Goal: Task Accomplishment & Management: Complete application form

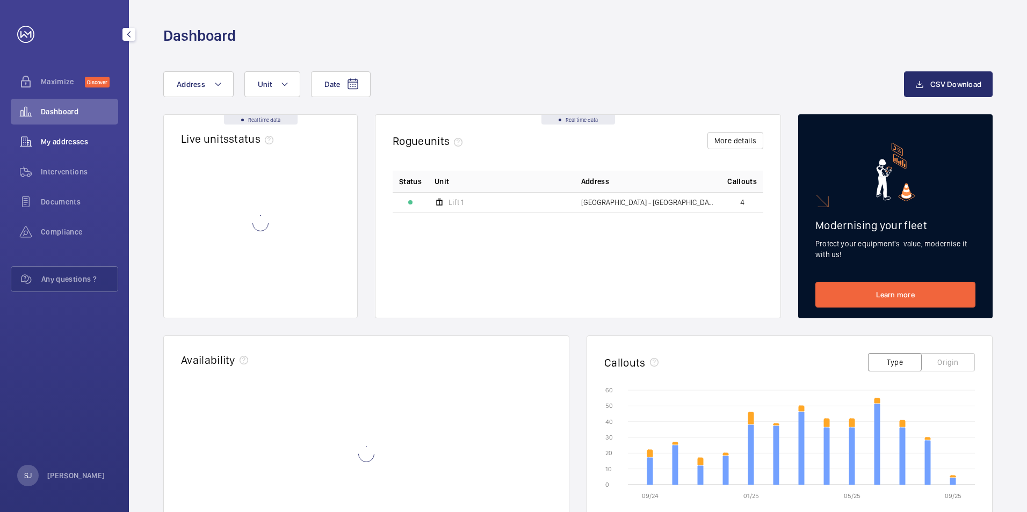
click at [101, 140] on span "My addresses" at bounding box center [79, 141] width 77 height 11
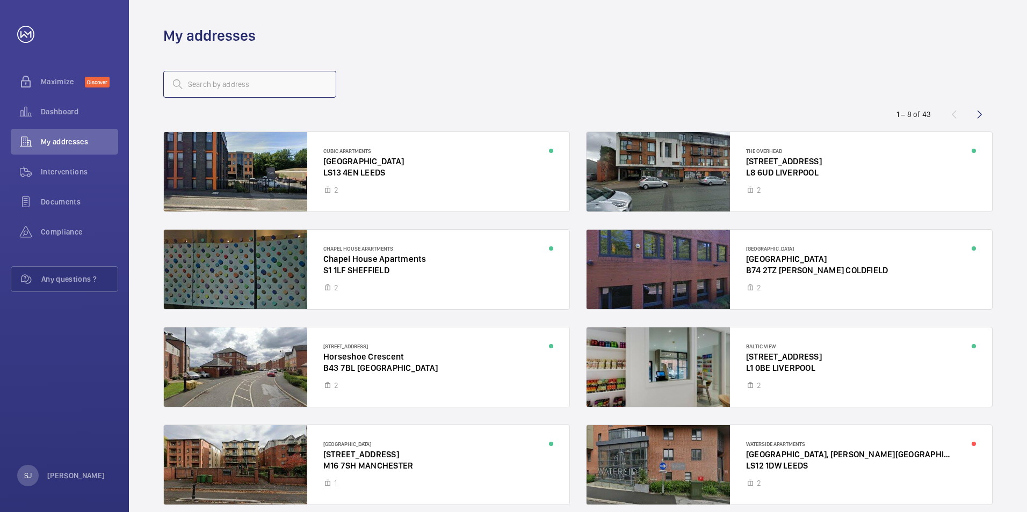
click at [201, 92] on input "text" at bounding box center [249, 84] width 173 height 27
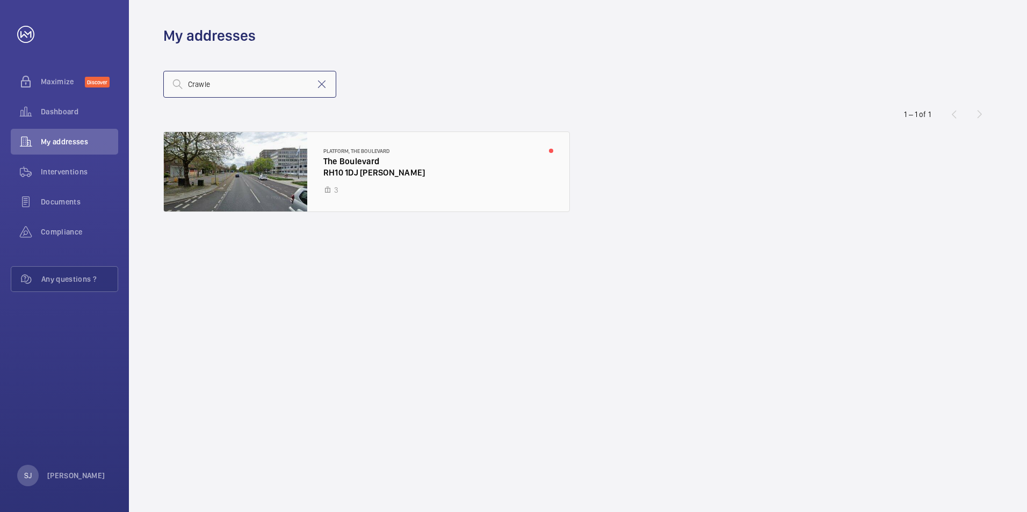
type input "Crawle"
click at [394, 173] on div at bounding box center [367, 171] width 406 height 79
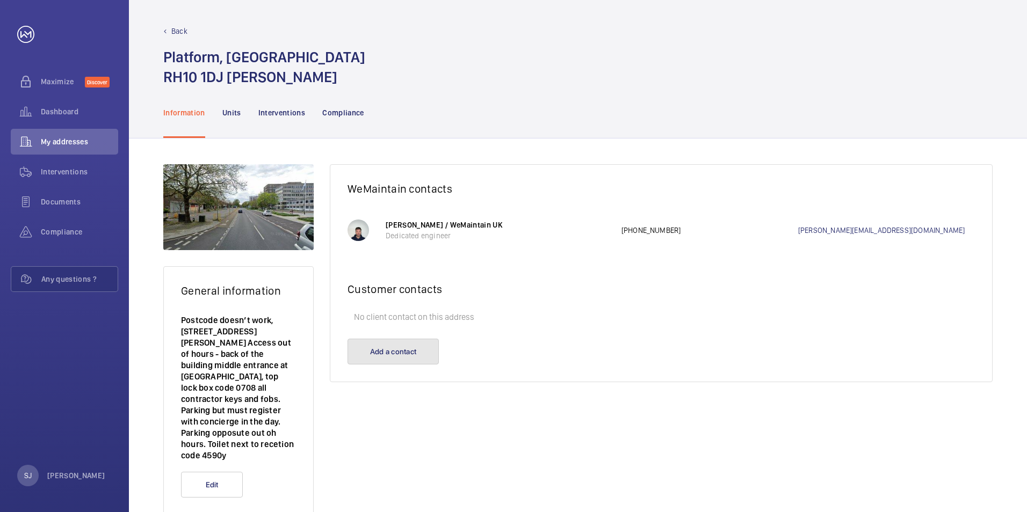
click at [399, 354] on button "Add a contact" at bounding box center [393, 352] width 91 height 26
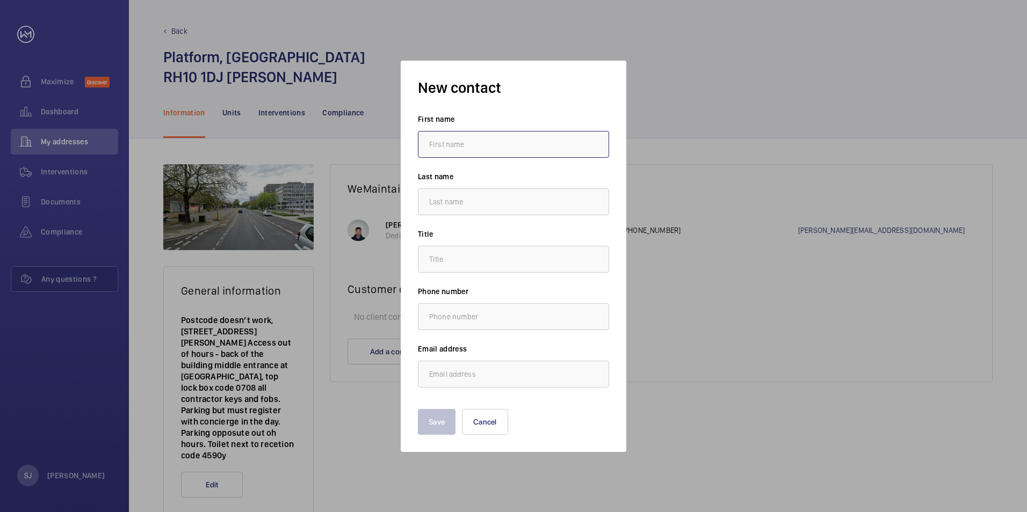
click at [476, 142] on input "text" at bounding box center [513, 144] width 191 height 27
type input "Sophie"
type input "Jaques"
type input "s.jaques@hc-gb.com"
type input "Nadia"
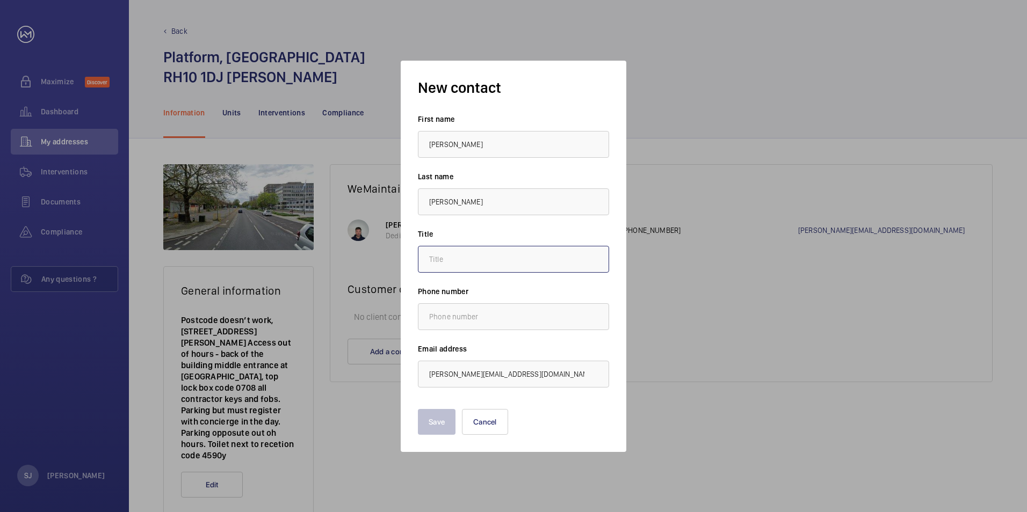
type input "."
drag, startPoint x: 466, startPoint y: 140, endPoint x: 408, endPoint y: 147, distance: 58.4
click at [409, 147] on div "New contact First name Nadia Last name Jaques Title . Phone number Email addres…" at bounding box center [514, 257] width 226 height 392
type input "Sophie"
click at [497, 292] on label "Phone number" at bounding box center [513, 291] width 191 height 11
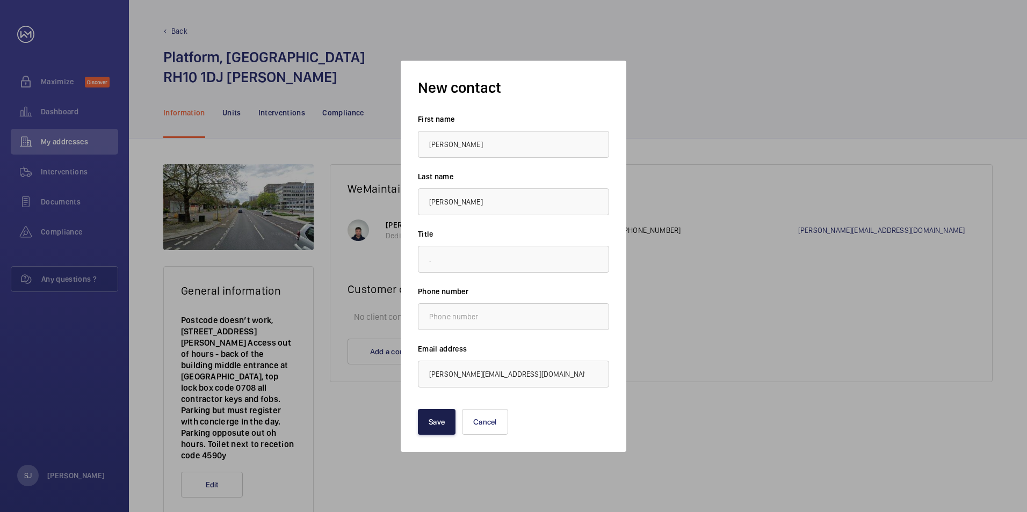
click at [448, 423] on button "Save" at bounding box center [437, 422] width 38 height 26
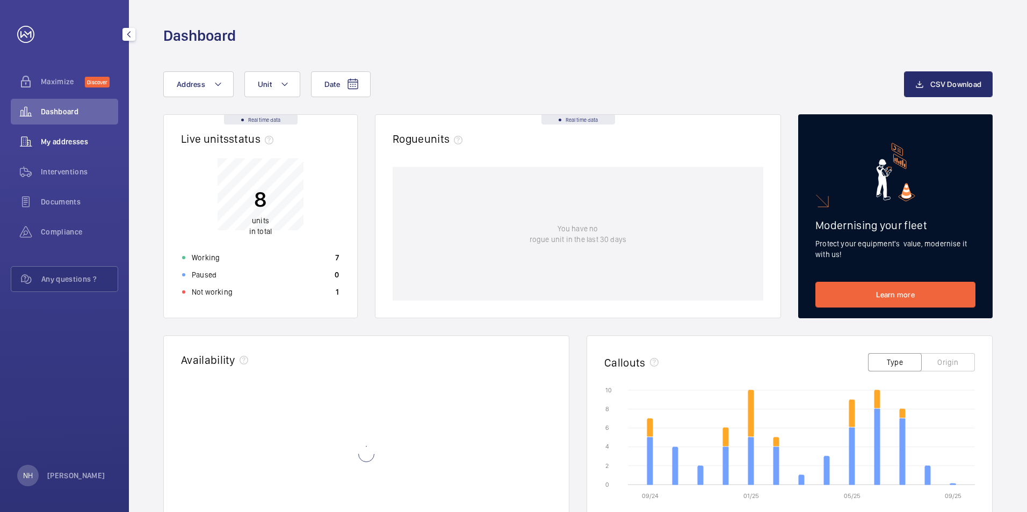
click at [91, 143] on span "My addresses" at bounding box center [79, 141] width 77 height 11
